Goal: Navigation & Orientation: Find specific page/section

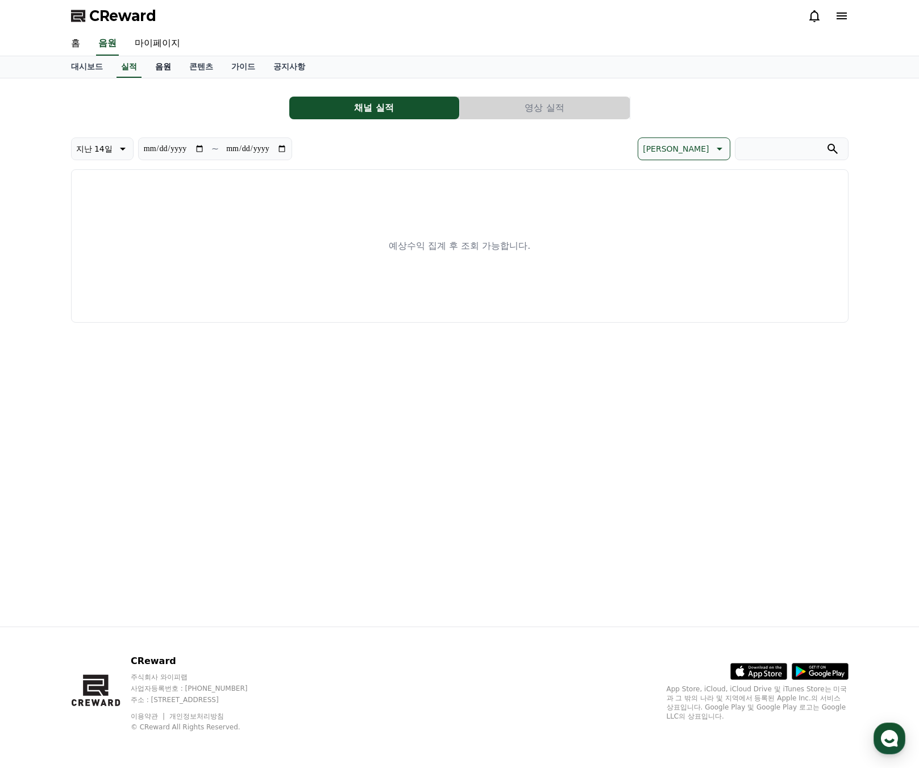
click at [166, 69] on link "음원" at bounding box center [163, 67] width 34 height 22
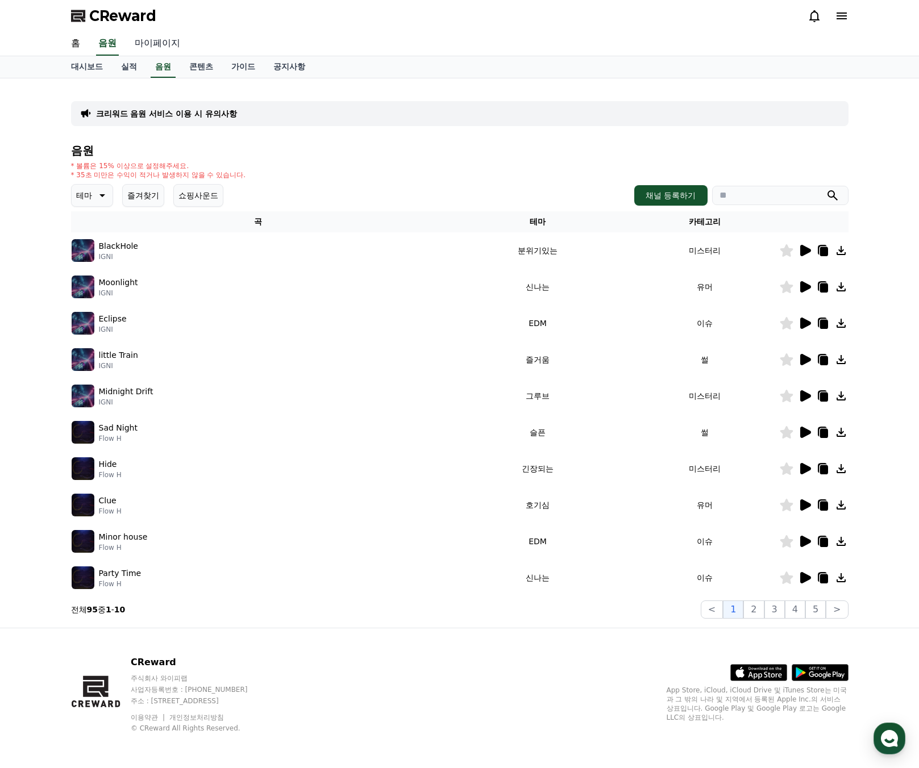
click at [149, 45] on link "마이페이지" at bounding box center [158, 44] width 64 height 24
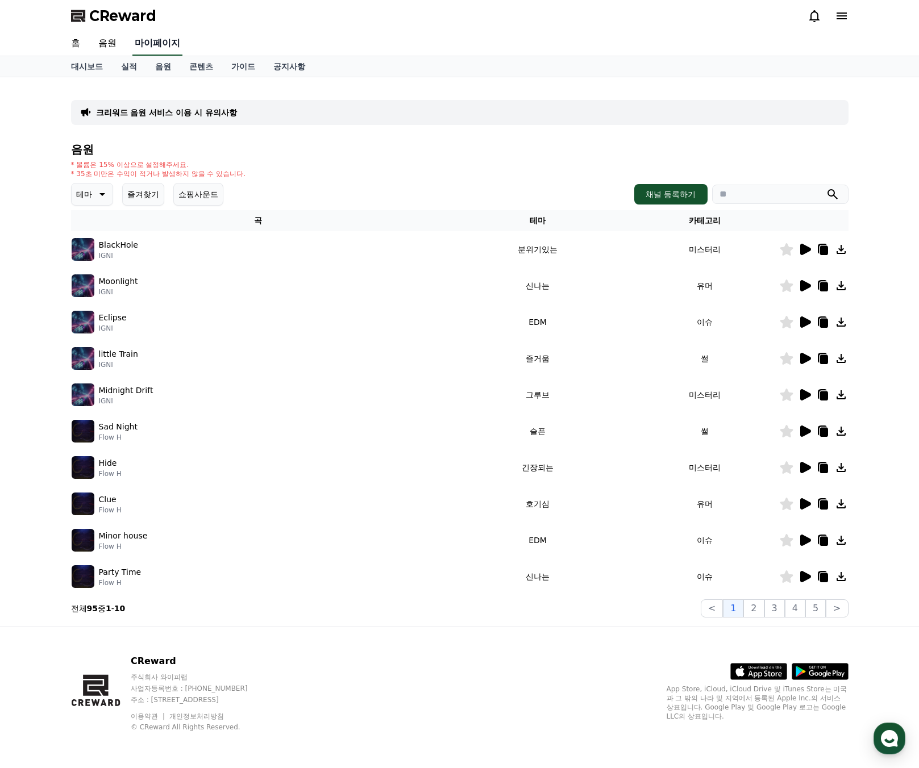
select select "**********"
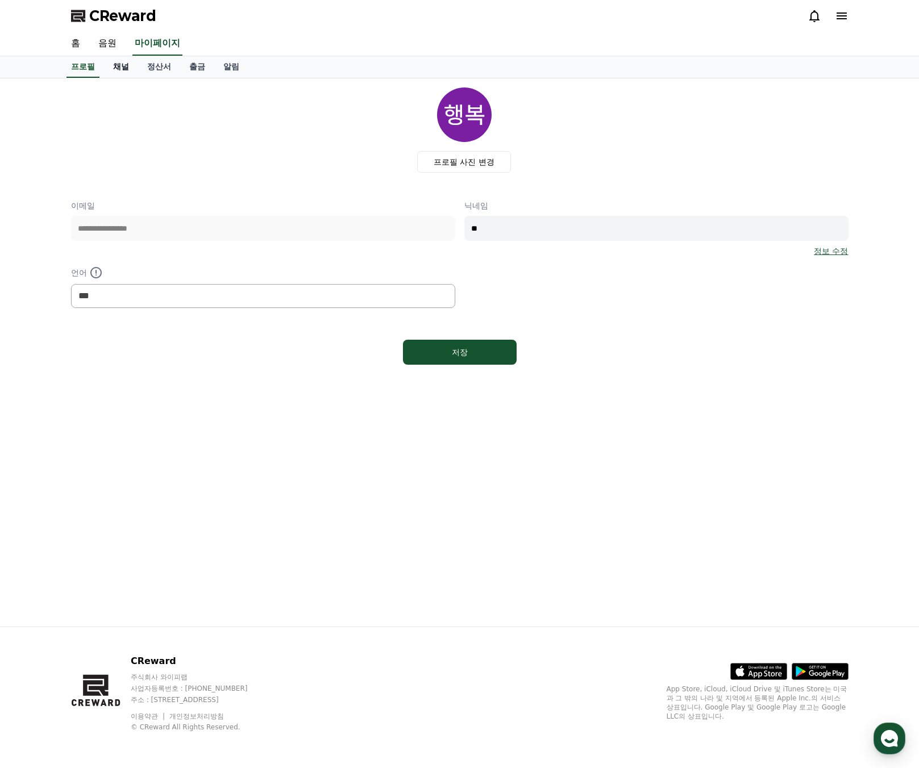
click at [126, 63] on link "채널" at bounding box center [121, 67] width 34 height 22
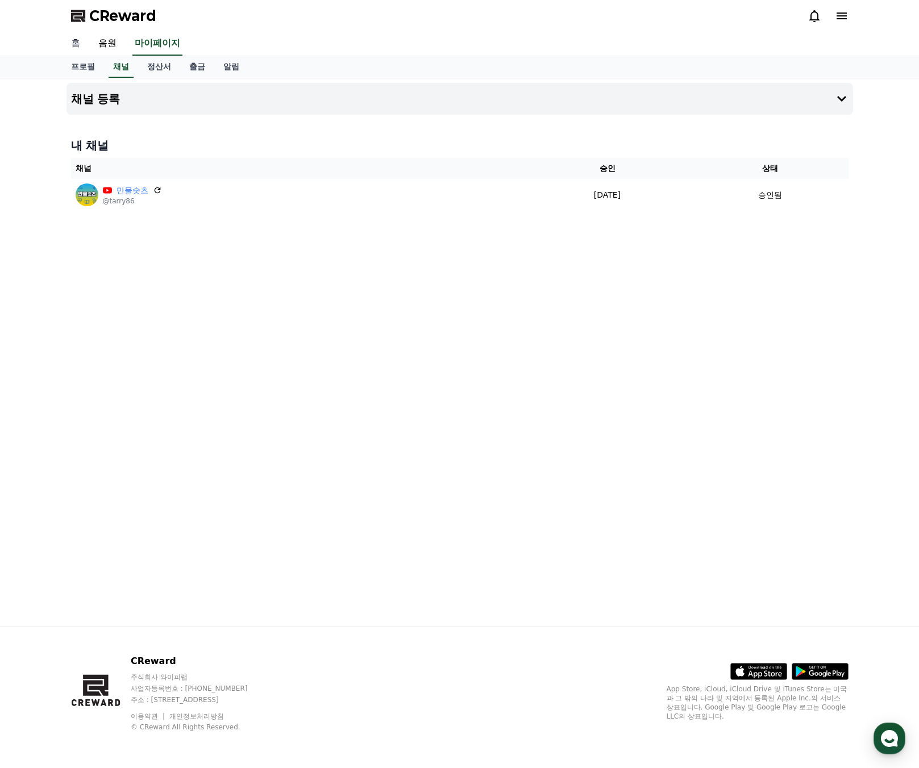
click at [73, 43] on link "홈" at bounding box center [75, 44] width 27 height 24
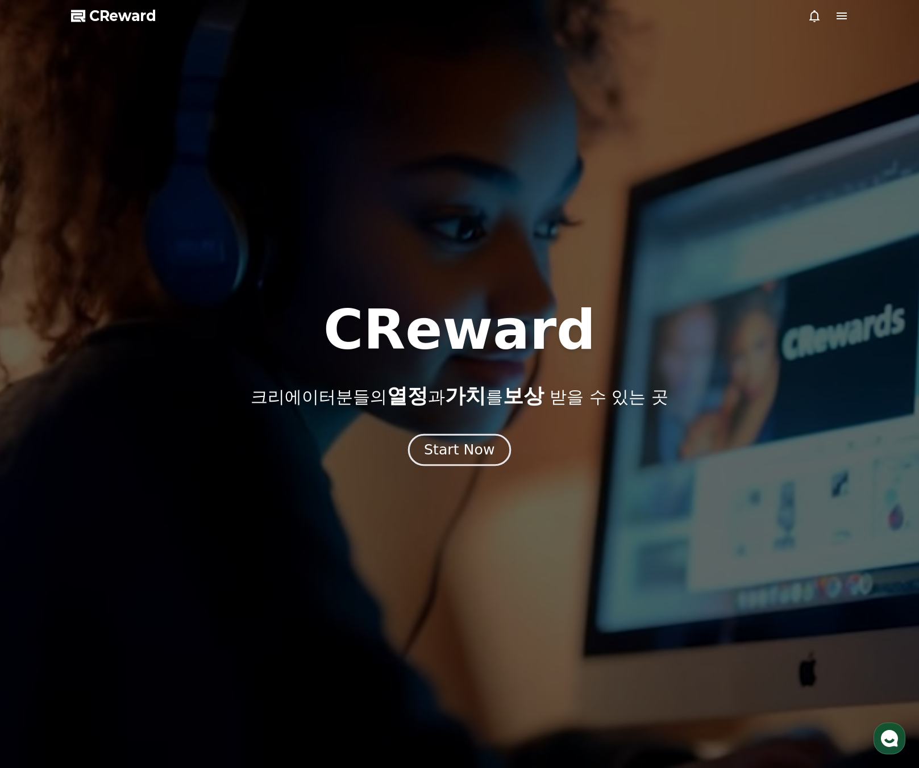
click at [483, 448] on div "Start Now" at bounding box center [459, 449] width 70 height 19
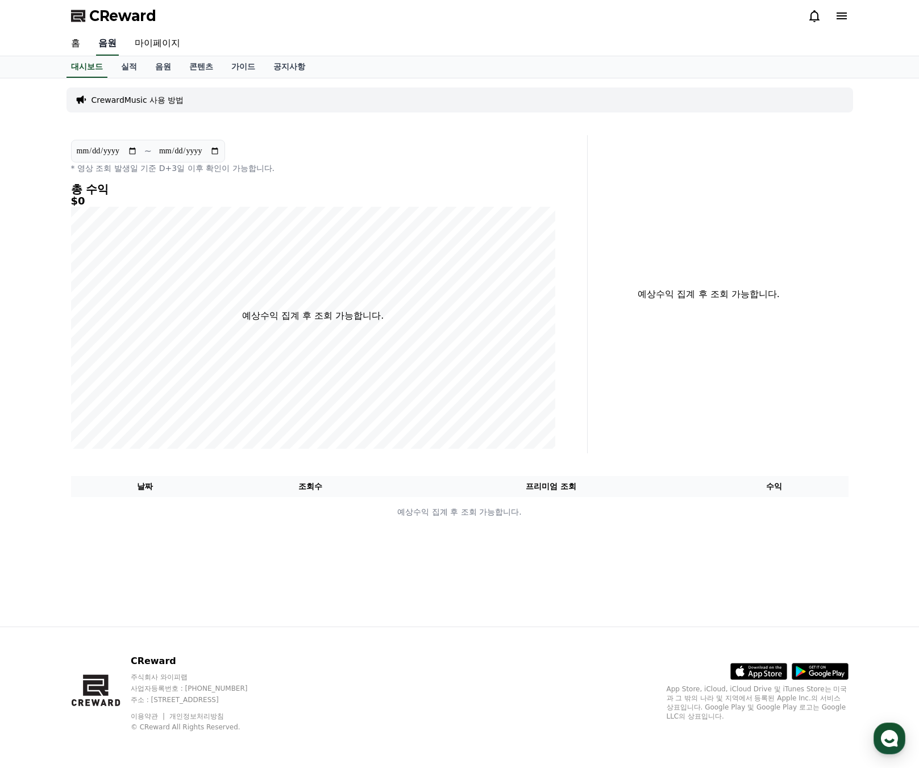
click at [102, 44] on link "음원" at bounding box center [107, 44] width 23 height 24
click at [134, 66] on link "실적" at bounding box center [129, 67] width 34 height 22
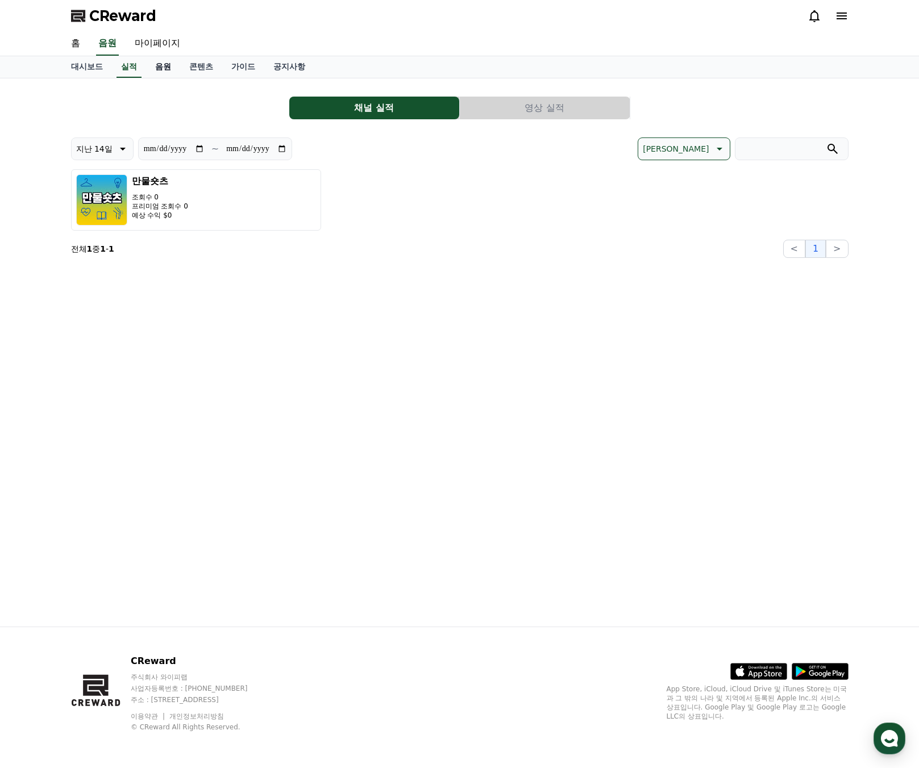
click at [160, 69] on link "음원" at bounding box center [163, 67] width 34 height 22
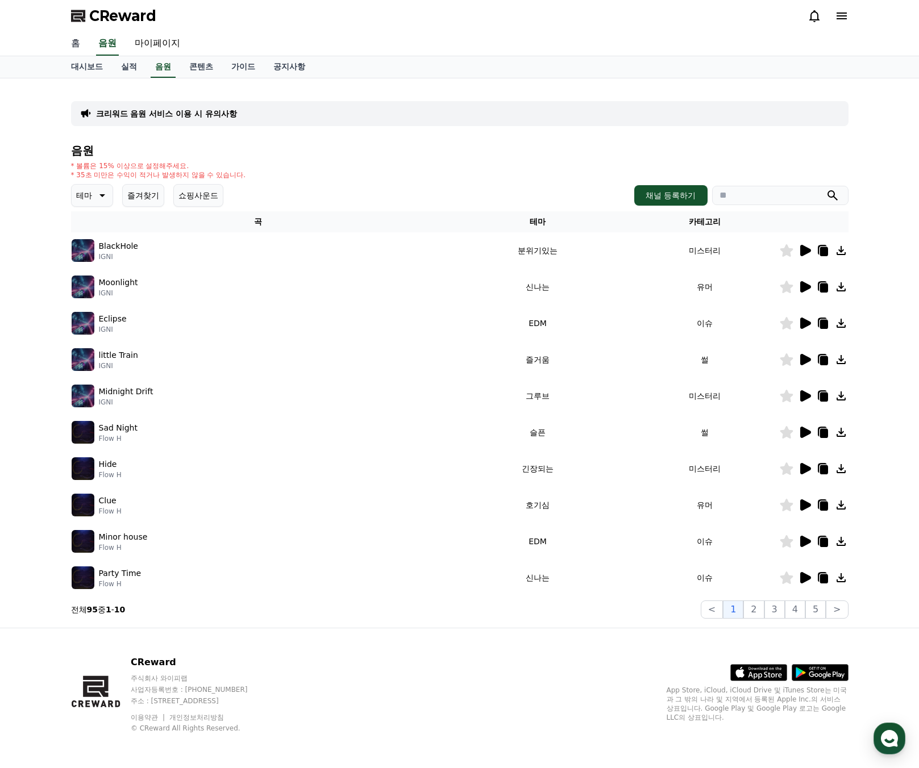
click at [74, 47] on link "홈" at bounding box center [75, 44] width 27 height 24
